Goal: Register for event/course

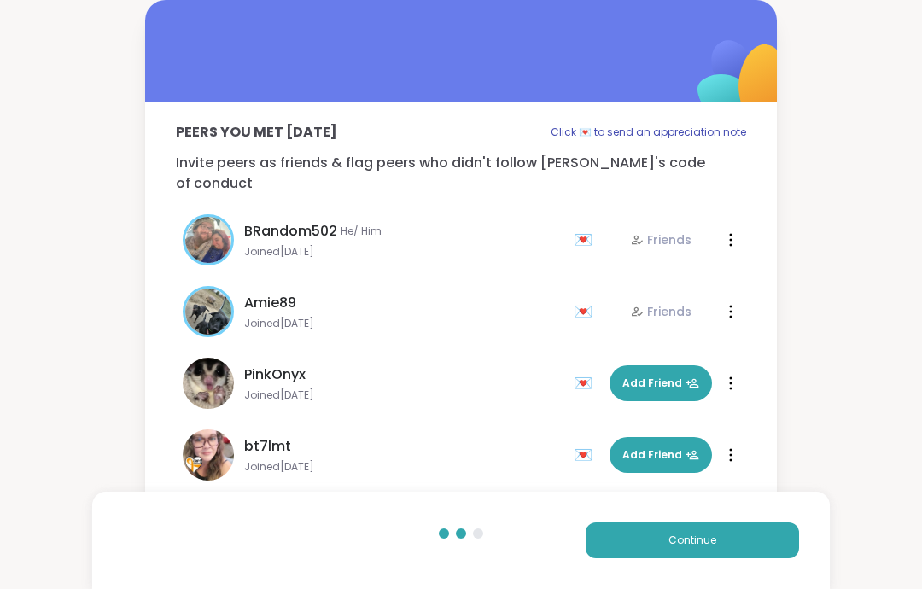
click at [755, 548] on button "Continue" at bounding box center [692, 541] width 213 height 36
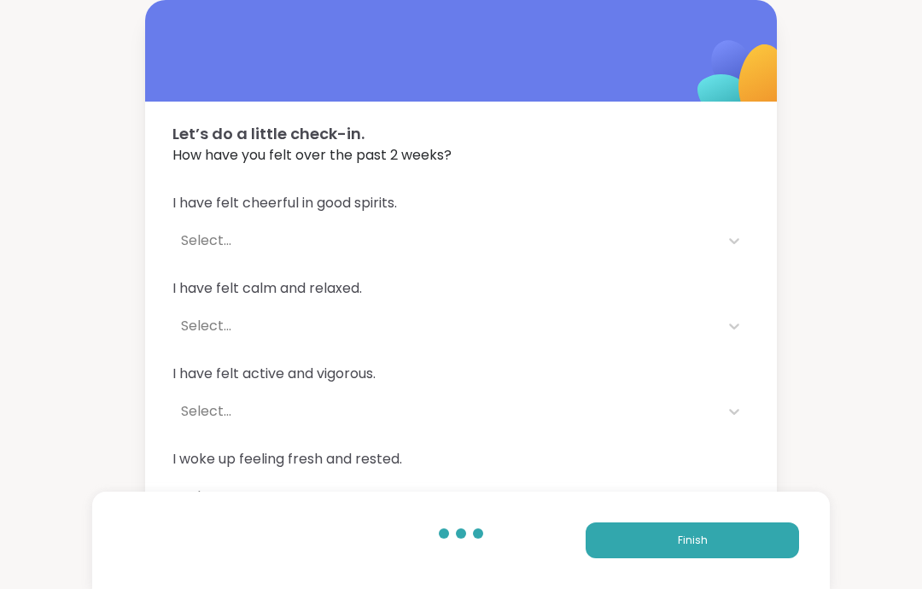
click at [750, 544] on button "Finish" at bounding box center [692, 541] width 213 height 36
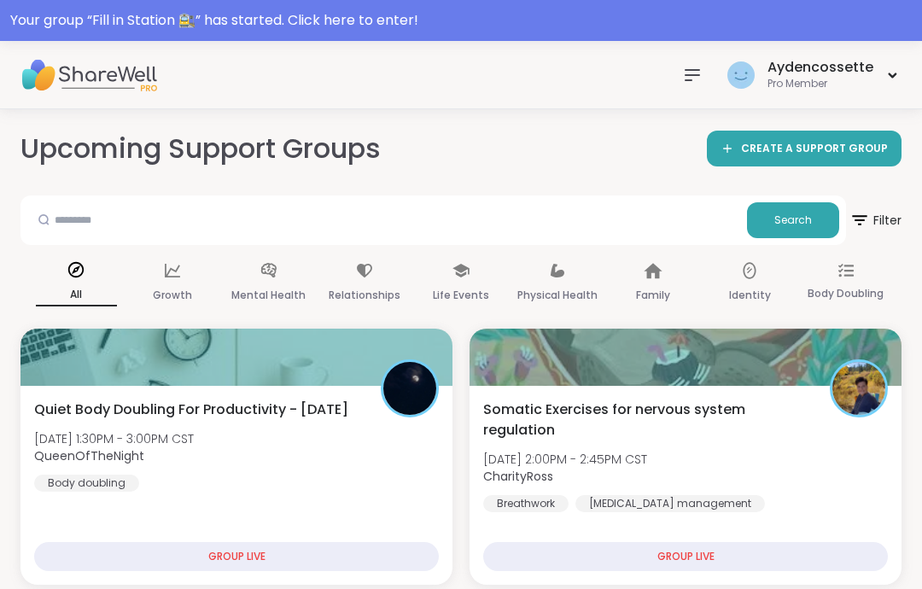
click at [855, 26] on div "Your group “ Fill in Station 🚉 ” has started. Click here to enter!" at bounding box center [461, 20] width 902 height 20
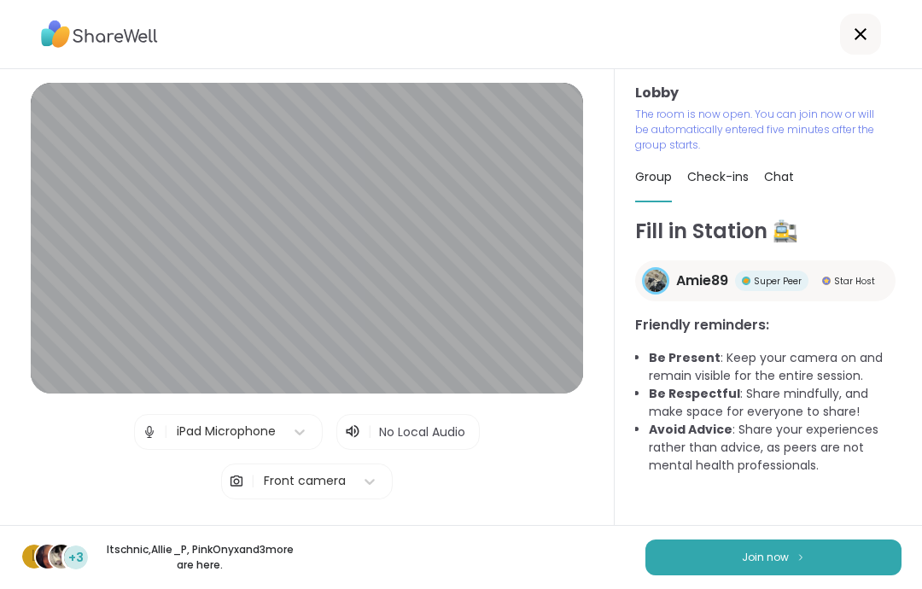
click at [859, 558] on button "Join now" at bounding box center [774, 558] width 256 height 36
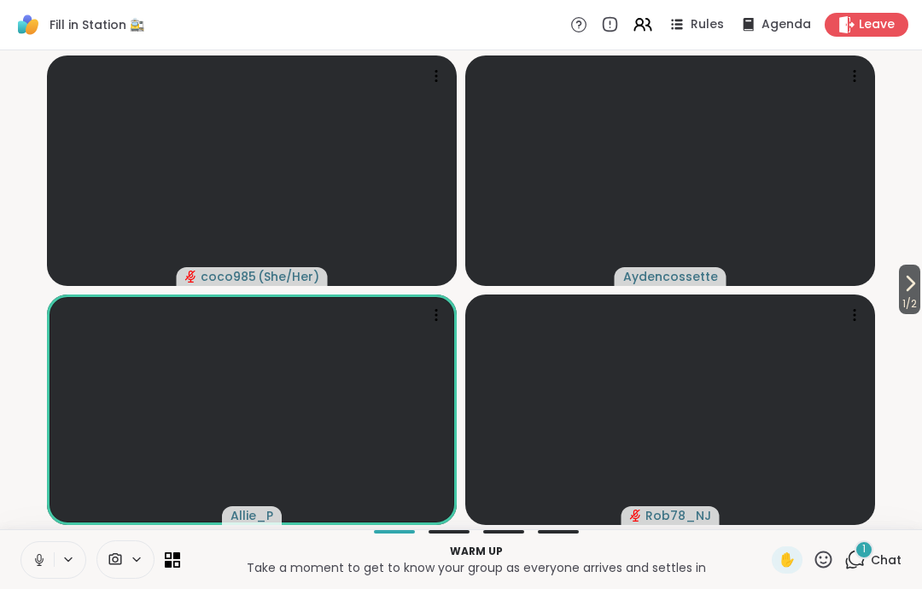
click at [33, 576] on button at bounding box center [37, 560] width 32 height 36
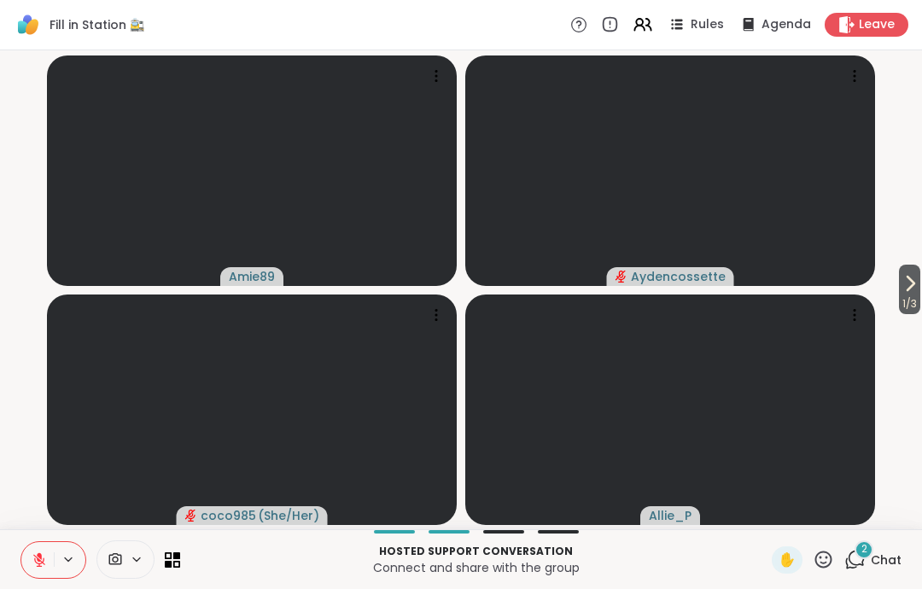
click at [909, 297] on span "1 / 3" at bounding box center [909, 304] width 21 height 20
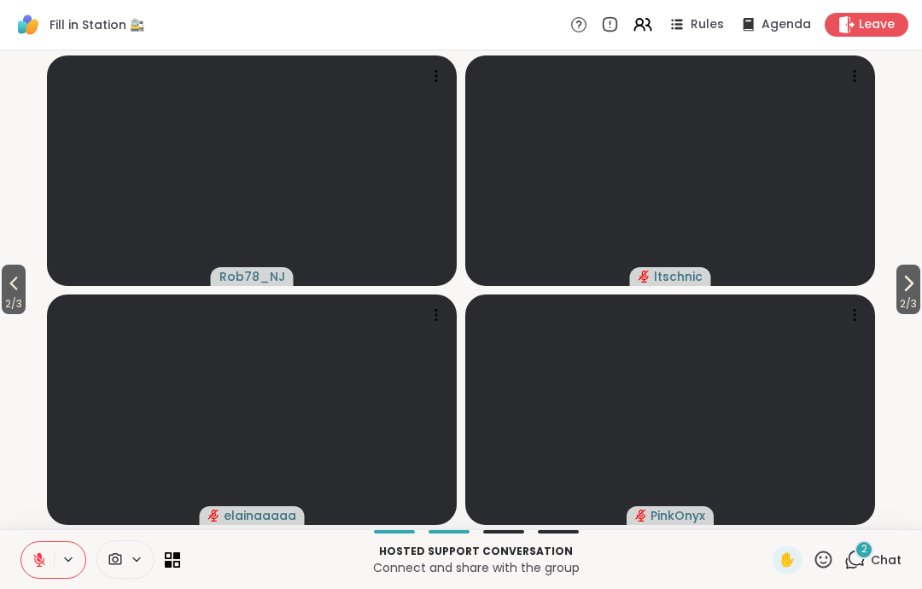
click at [915, 298] on span "2 / 3" at bounding box center [909, 304] width 24 height 20
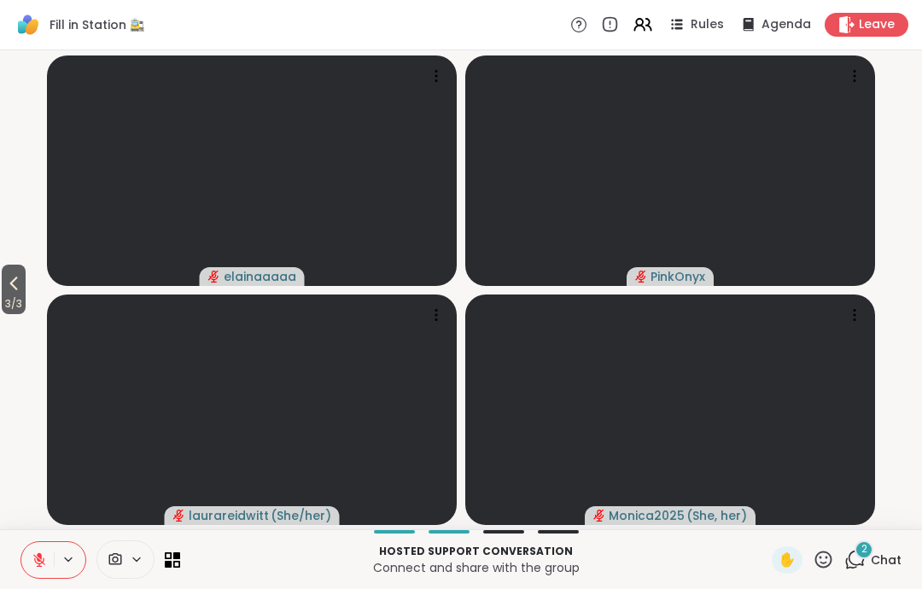
click at [11, 296] on span "3 / 3" at bounding box center [14, 304] width 24 height 20
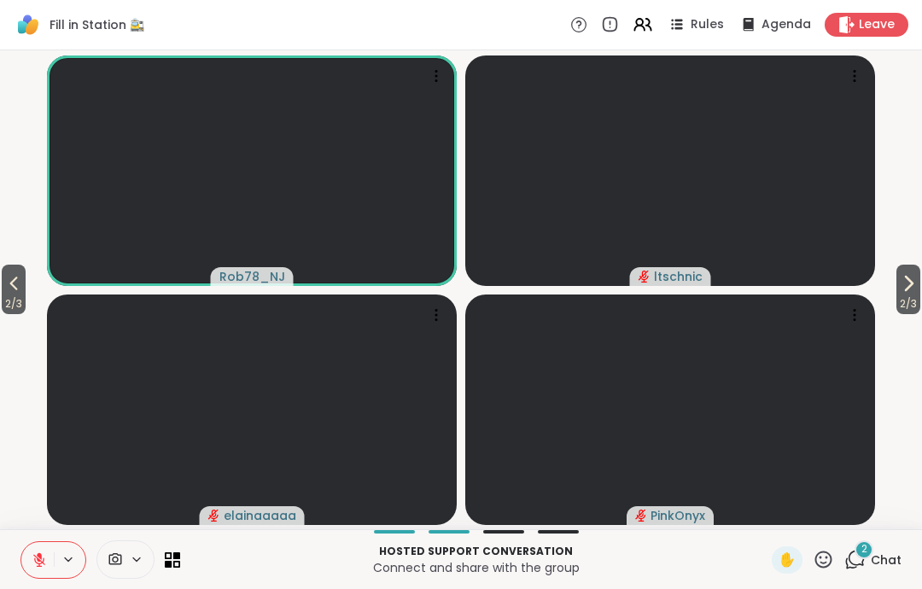
click at [11, 295] on span "2 / 3" at bounding box center [14, 304] width 24 height 20
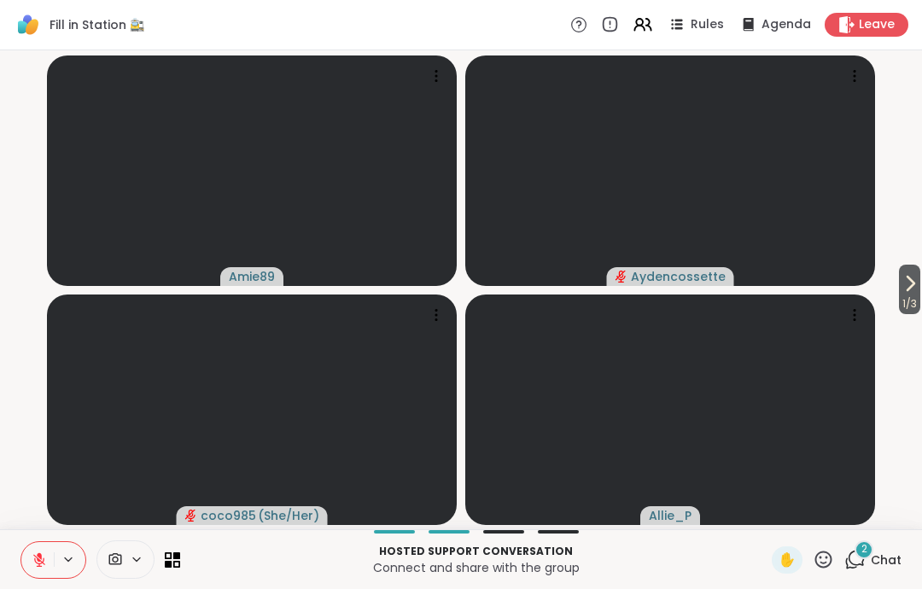
click at [31, 289] on video-player-container "1 / 3 Amie89 Aydencossette coco985 ( She/Her ) Allie_P" at bounding box center [461, 289] width 902 height 465
click at [880, 33] on span "Leave" at bounding box center [877, 24] width 36 height 17
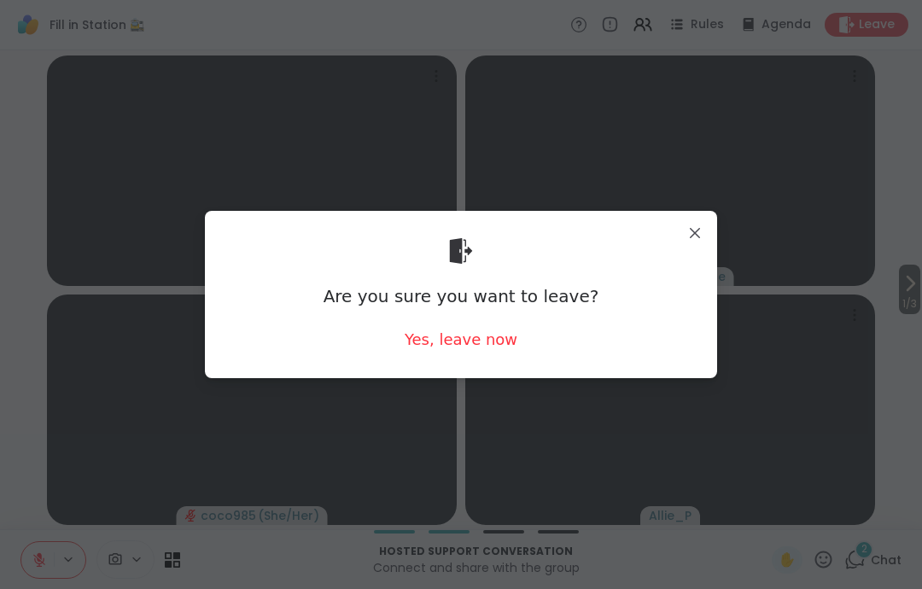
click at [499, 334] on div "Yes, leave now" at bounding box center [461, 339] width 113 height 21
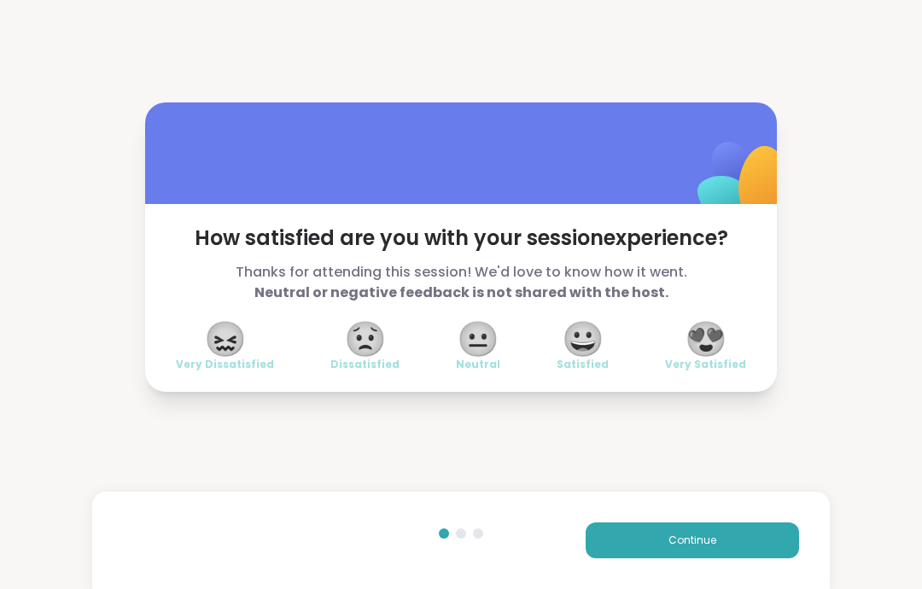
click at [775, 556] on button "Continue" at bounding box center [692, 541] width 213 height 36
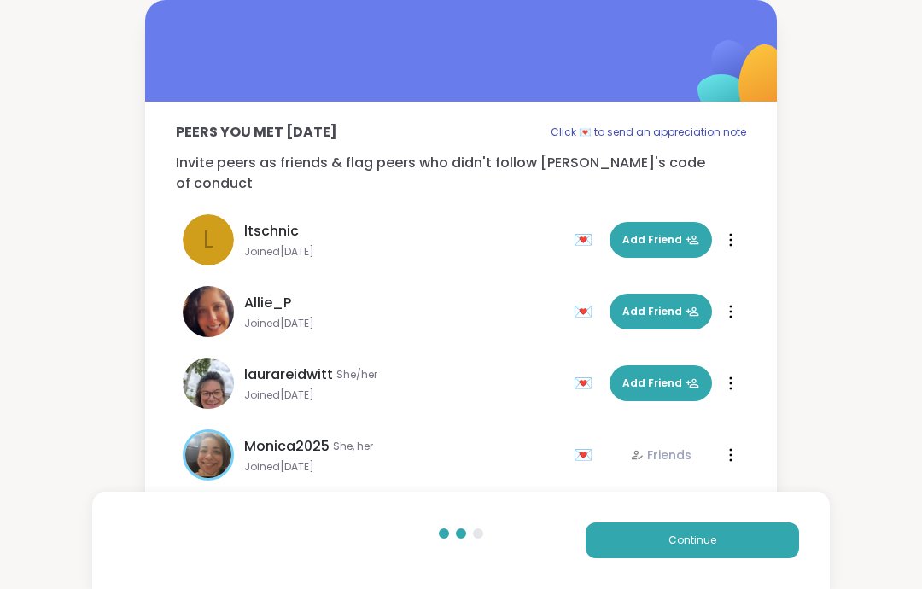
click at [784, 564] on div "Continue" at bounding box center [461, 540] width 738 height 97
click at [778, 544] on button "Continue" at bounding box center [692, 541] width 213 height 36
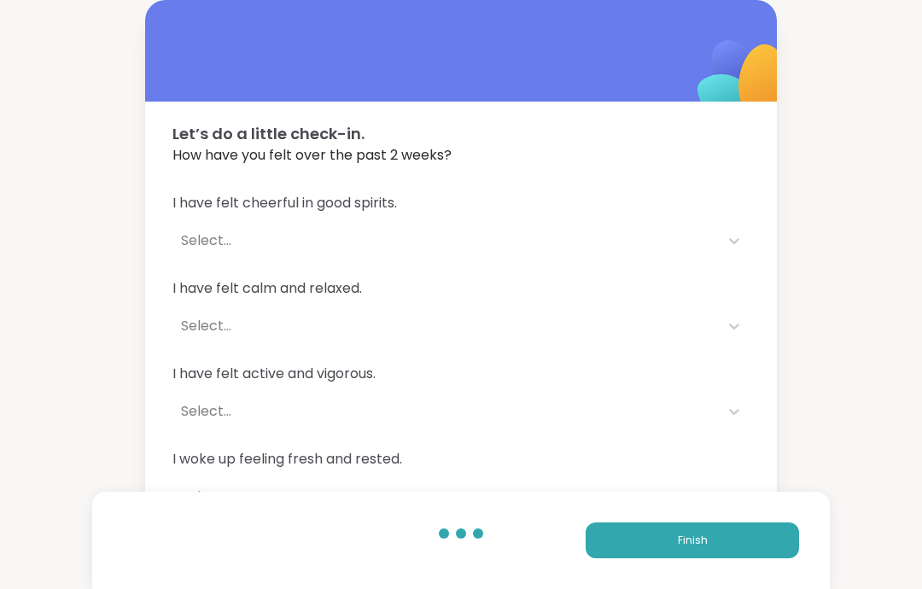
click at [786, 546] on button "Finish" at bounding box center [692, 541] width 213 height 36
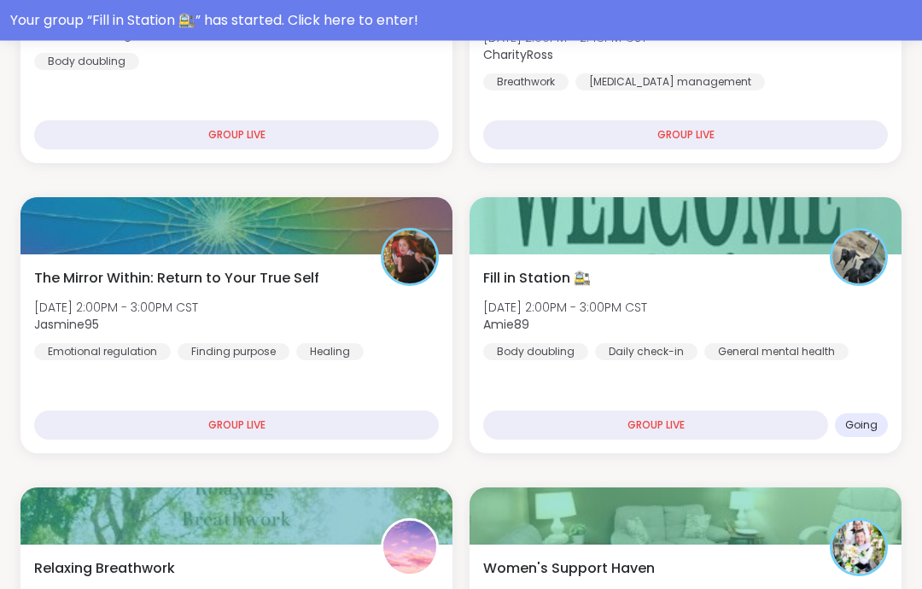
scroll to position [427, 0]
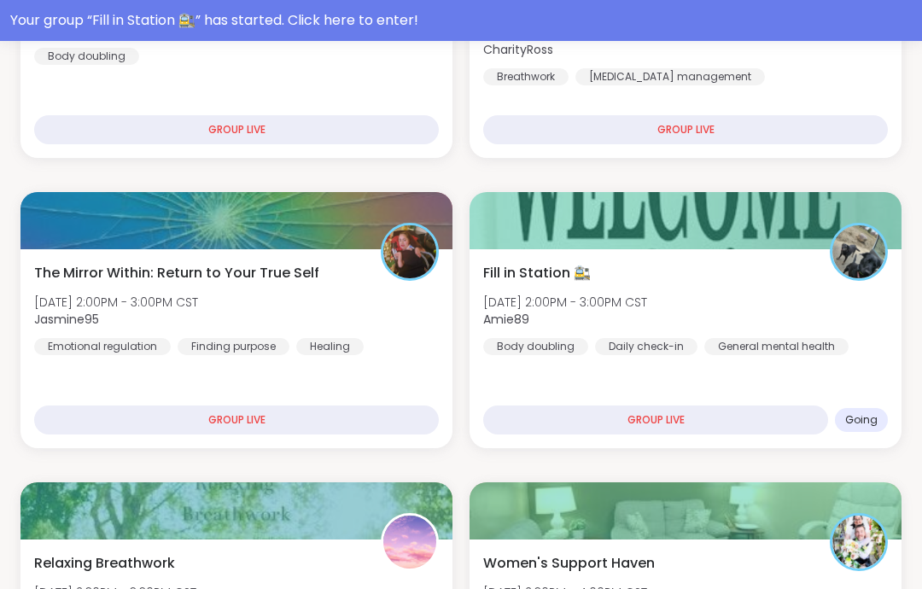
click at [372, 307] on div "The Mirror Within: Return to Your True Self [DATE] 2:00PM - 3:00PM CST Jasmine9…" at bounding box center [236, 309] width 405 height 92
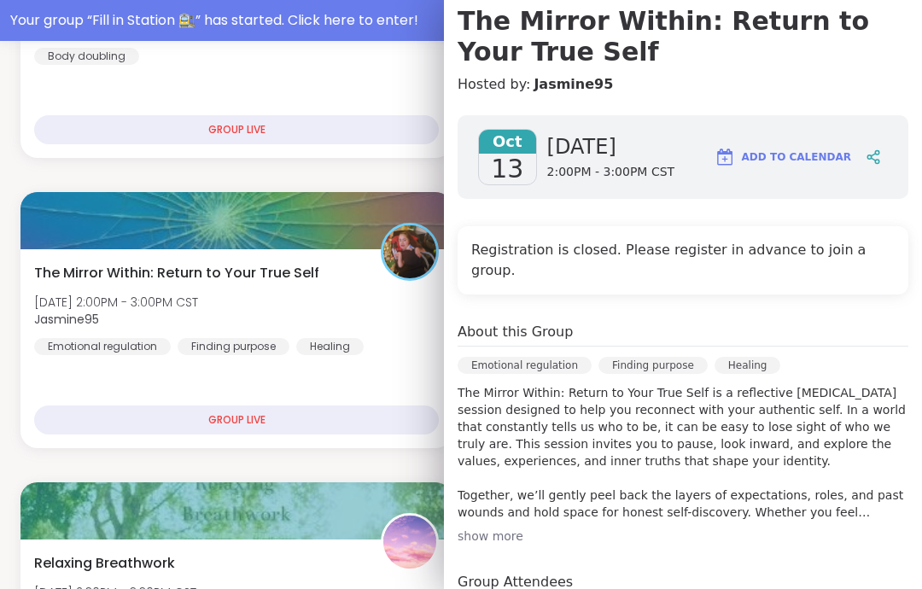
scroll to position [296, 0]
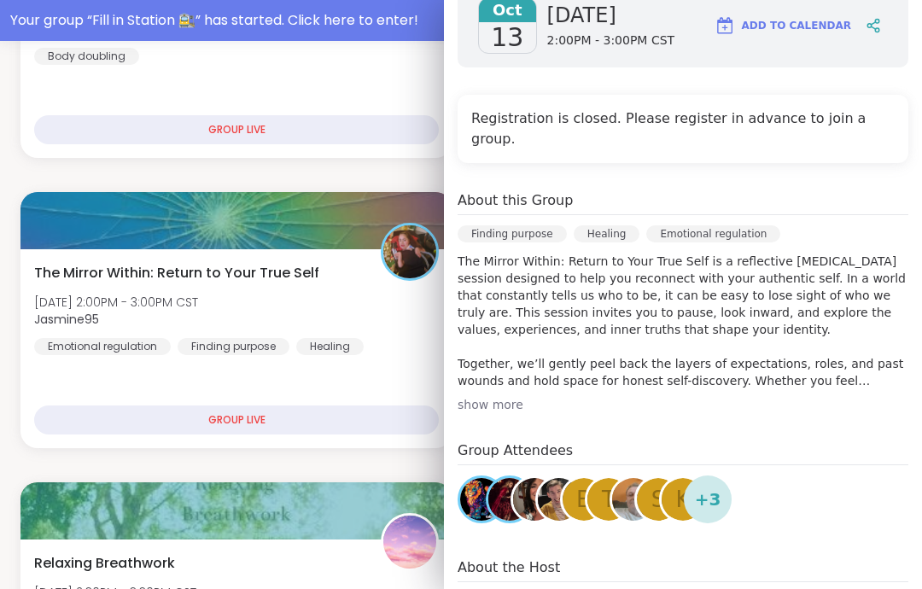
click at [785, 405] on div "[DATE] [DATE] 2:00PM - 3:00PM CST Add to Calendar Registration is closed. Pleas…" at bounding box center [683, 354] width 478 height 769
click at [785, 404] on div "[DATE] [DATE] 2:00PM - 3:00PM CST Add to Calendar Registration is closed. Pleas…" at bounding box center [683, 354] width 478 height 769
click at [745, 396] on div "show more" at bounding box center [683, 404] width 451 height 17
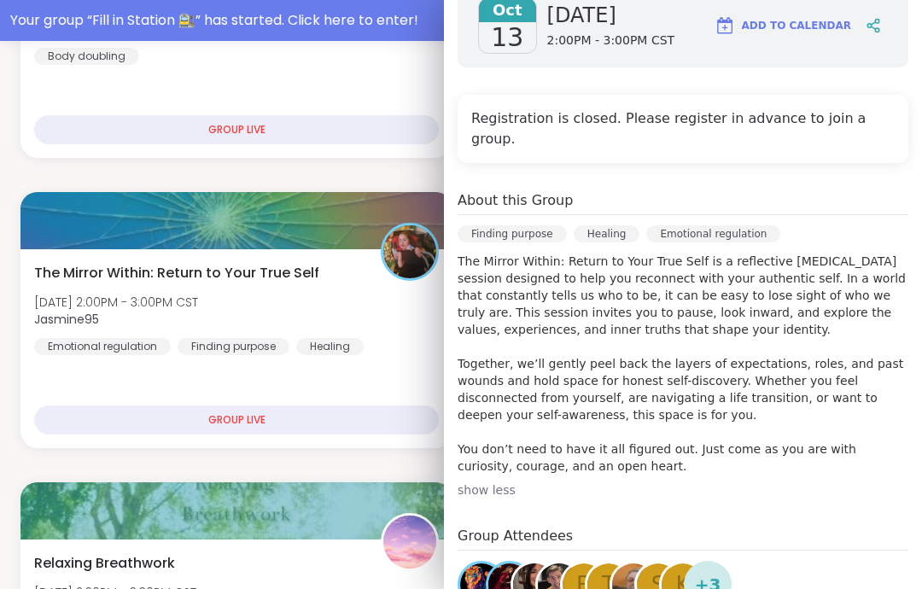
click at [745, 381] on p "The Mirror Within: Return to Your True Self is a reflective [MEDICAL_DATA] sess…" at bounding box center [683, 364] width 451 height 222
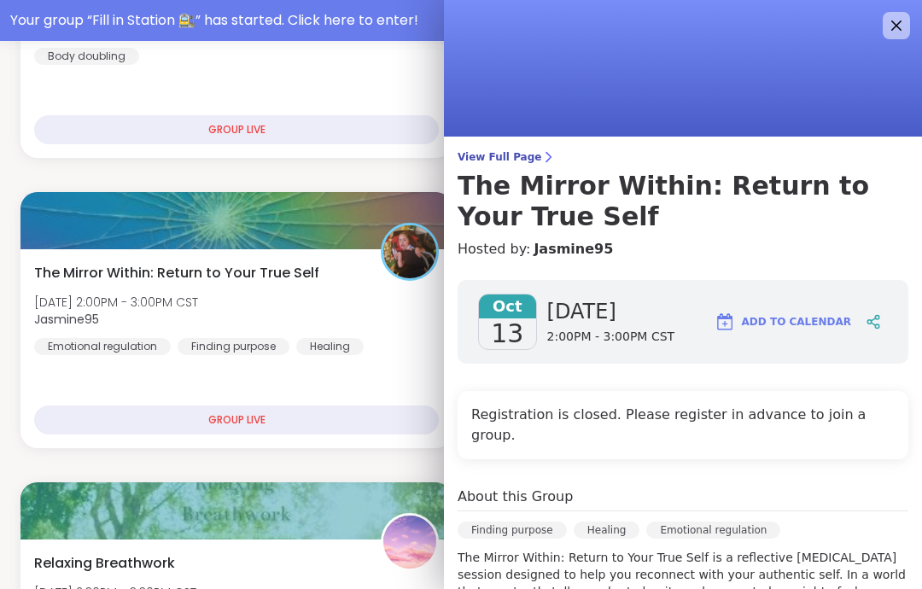
scroll to position [0, 0]
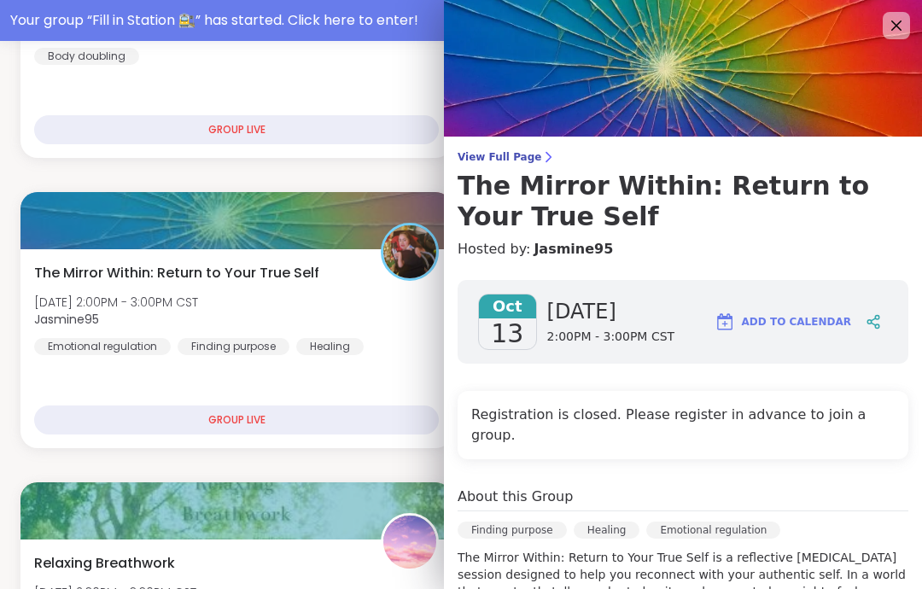
click at [893, 33] on icon at bounding box center [896, 25] width 20 height 20
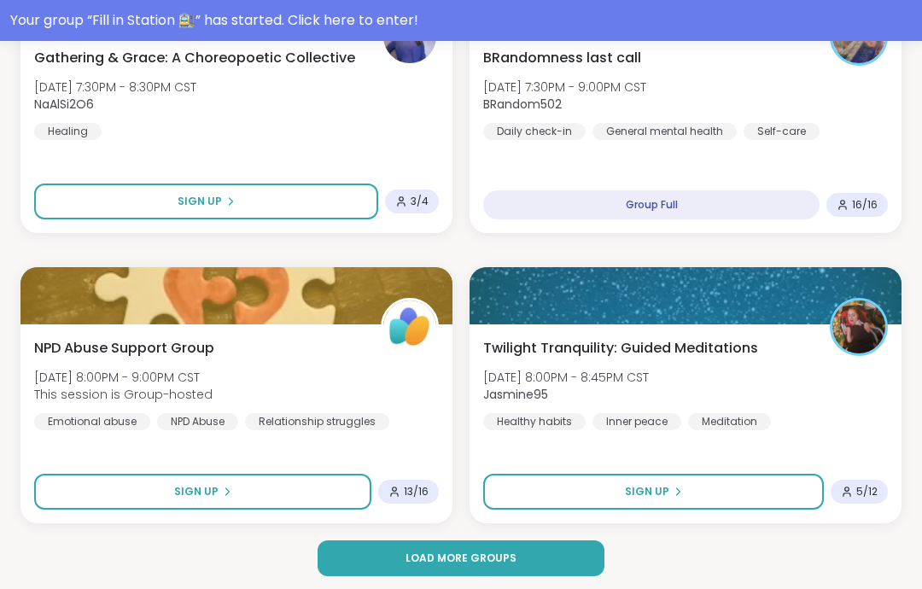
scroll to position [4994, 0]
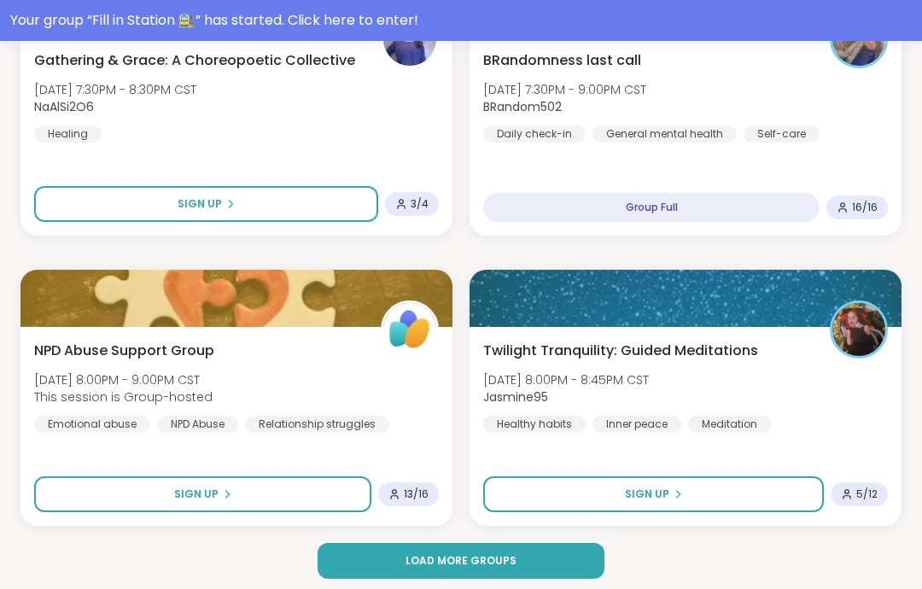
click at [836, 365] on div "Twilight Tranquility: Guided Meditations [DATE] 8:00PM - 8:45PM CST Jasmine95 H…" at bounding box center [685, 387] width 405 height 92
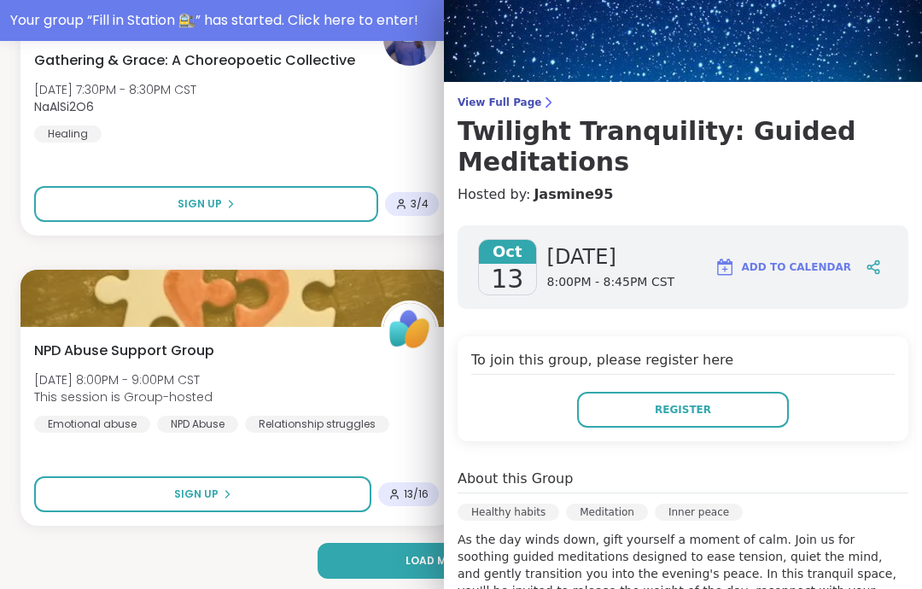
scroll to position [52, 0]
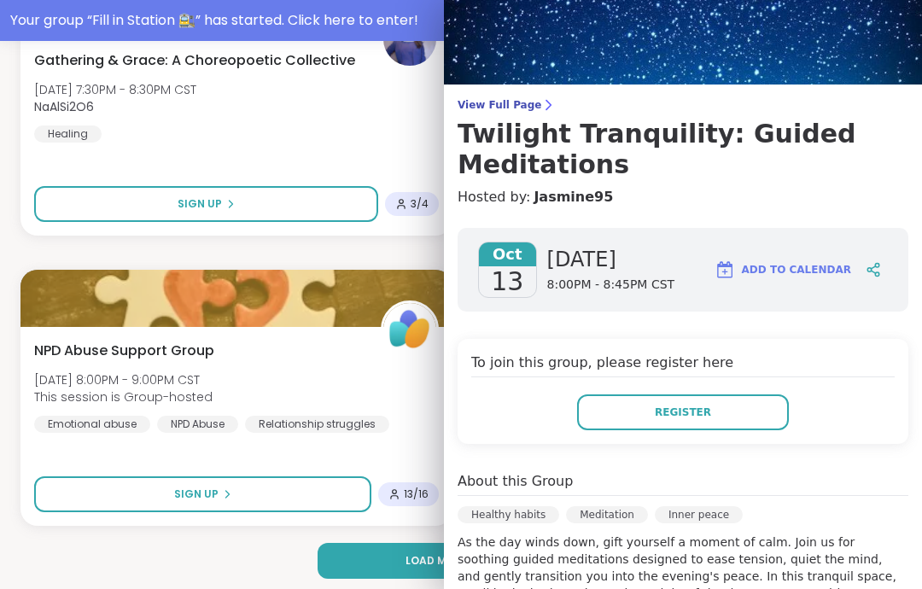
click at [750, 411] on button "Register" at bounding box center [683, 412] width 212 height 36
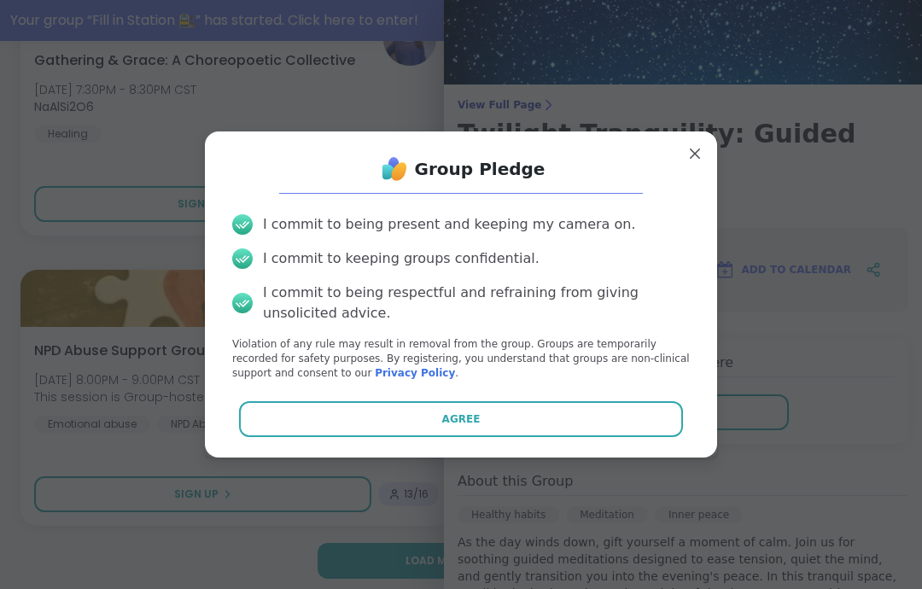
click at [675, 422] on button "Agree" at bounding box center [461, 419] width 445 height 36
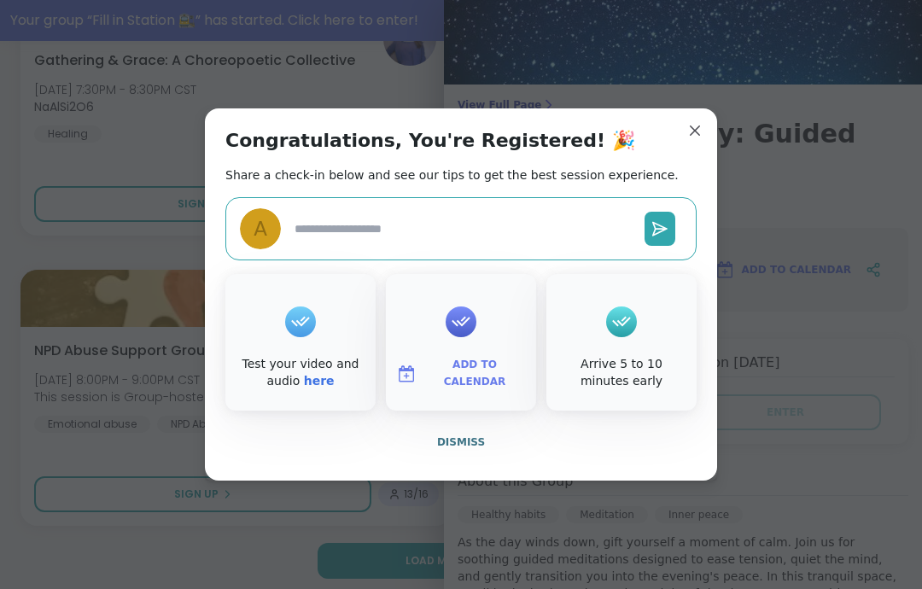
click at [687, 459] on button "Dismiss" at bounding box center [460, 442] width 471 height 36
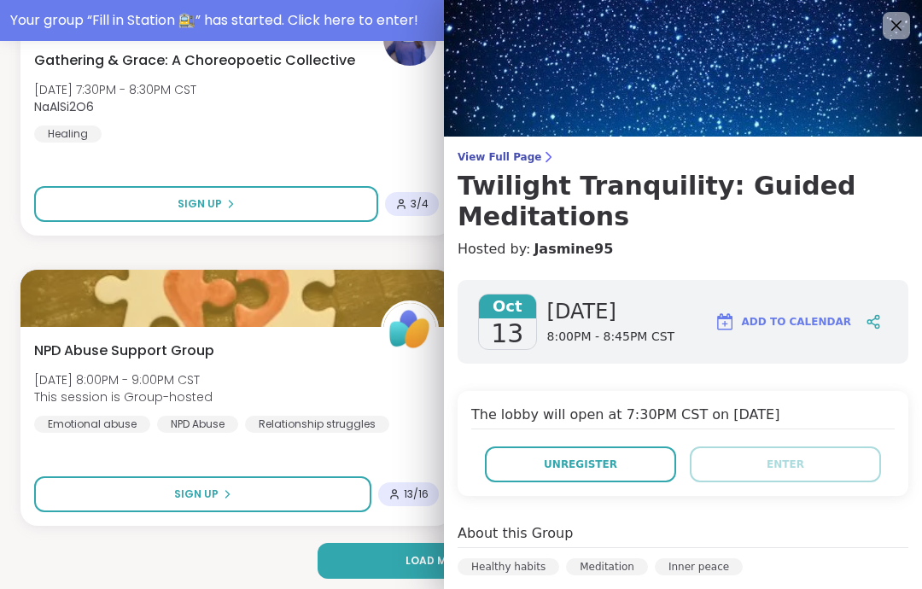
scroll to position [-2, 0]
click at [911, 25] on img at bounding box center [683, 68] width 478 height 137
click at [897, 34] on icon at bounding box center [896, 25] width 20 height 20
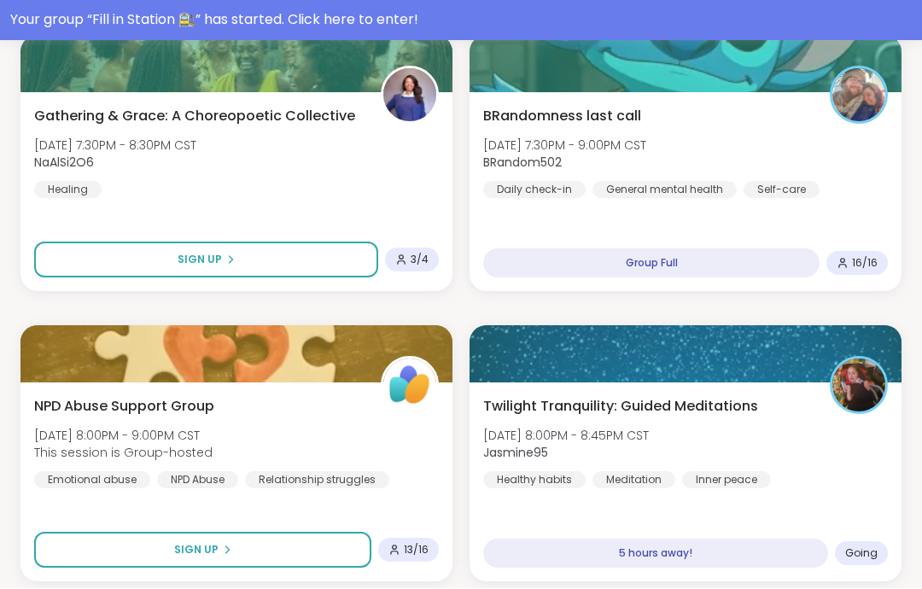
scroll to position [4932, 0]
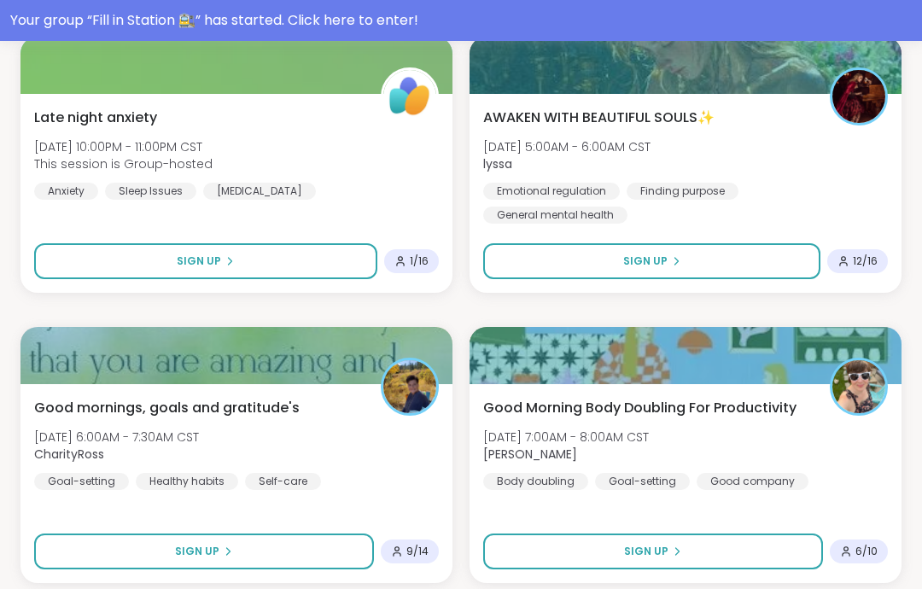
scroll to position [6103, 0]
